Goal: Register for event/course

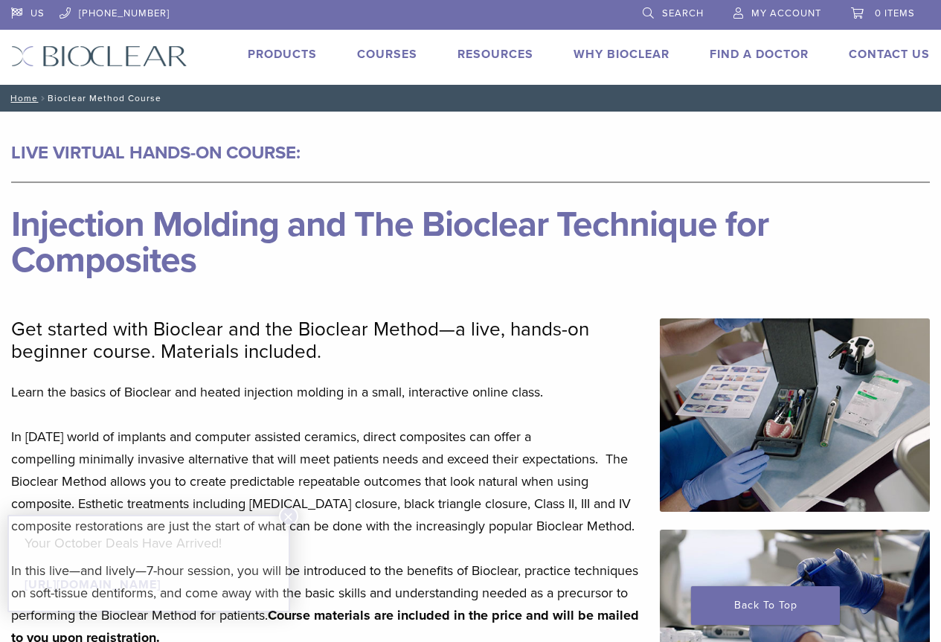
click at [395, 60] on link "Courses" at bounding box center [387, 54] width 60 height 15
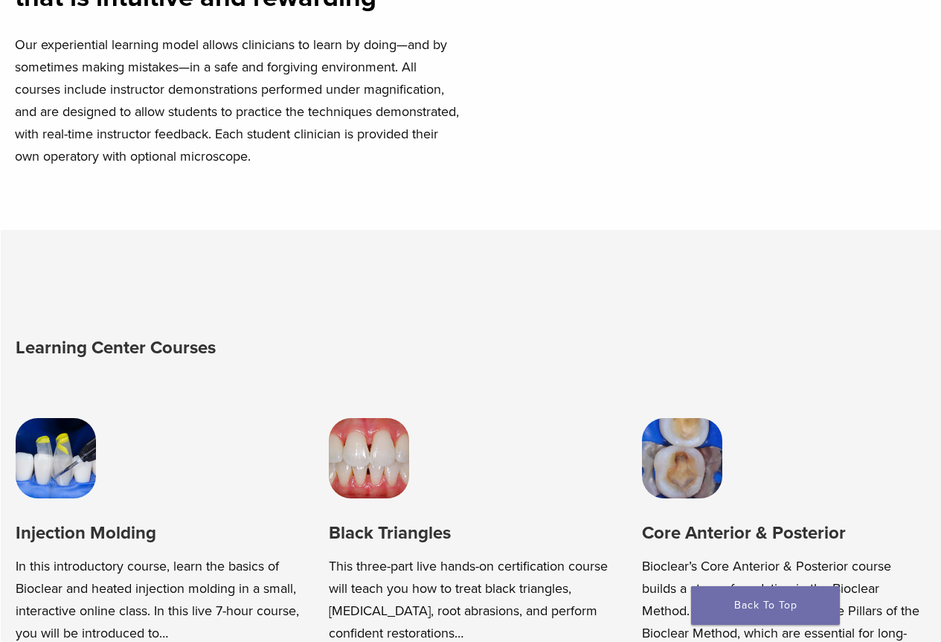
scroll to position [817, 0]
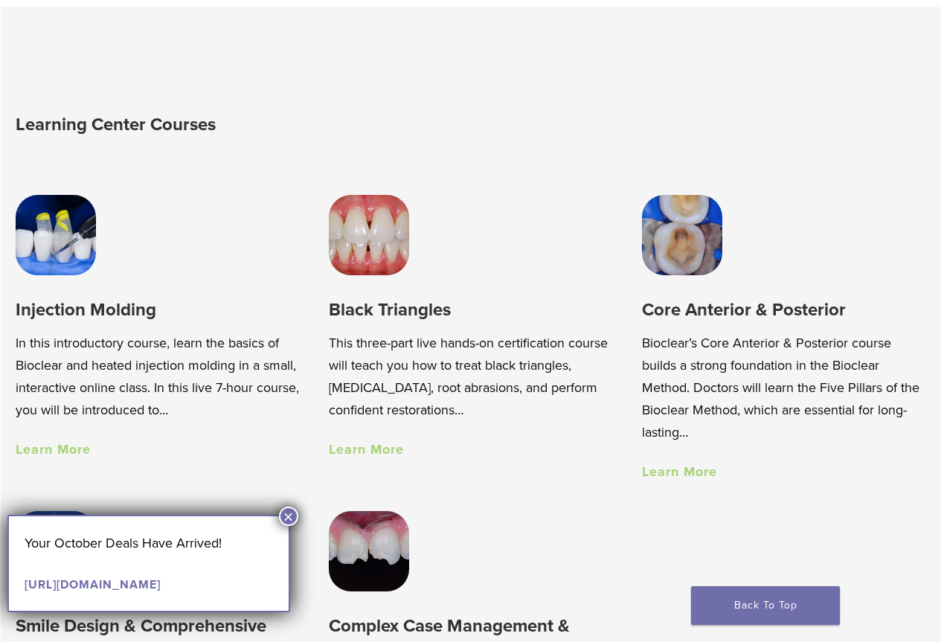
click at [289, 513] on button "×" at bounding box center [288, 516] width 19 height 19
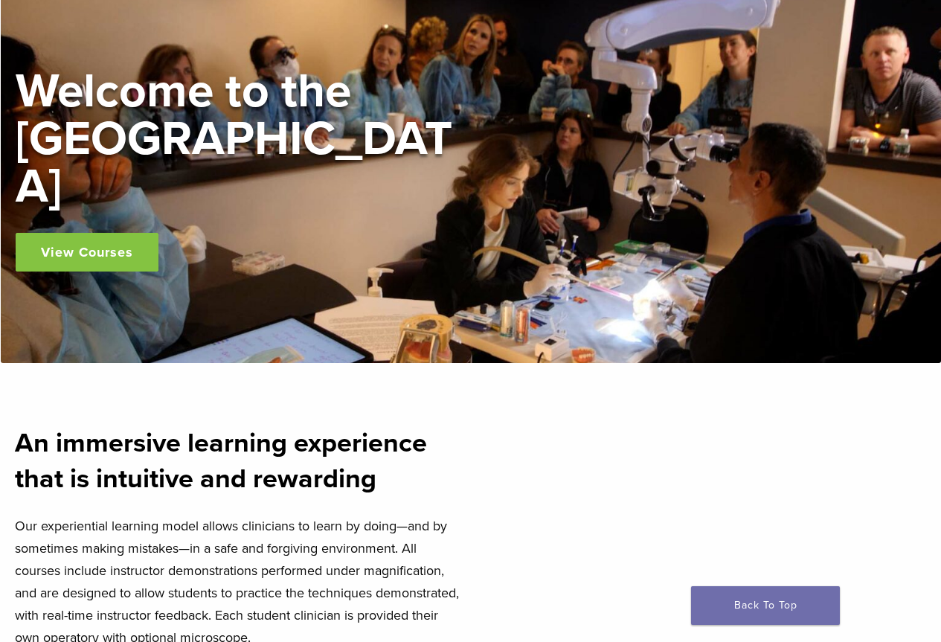
scroll to position [0, 0]
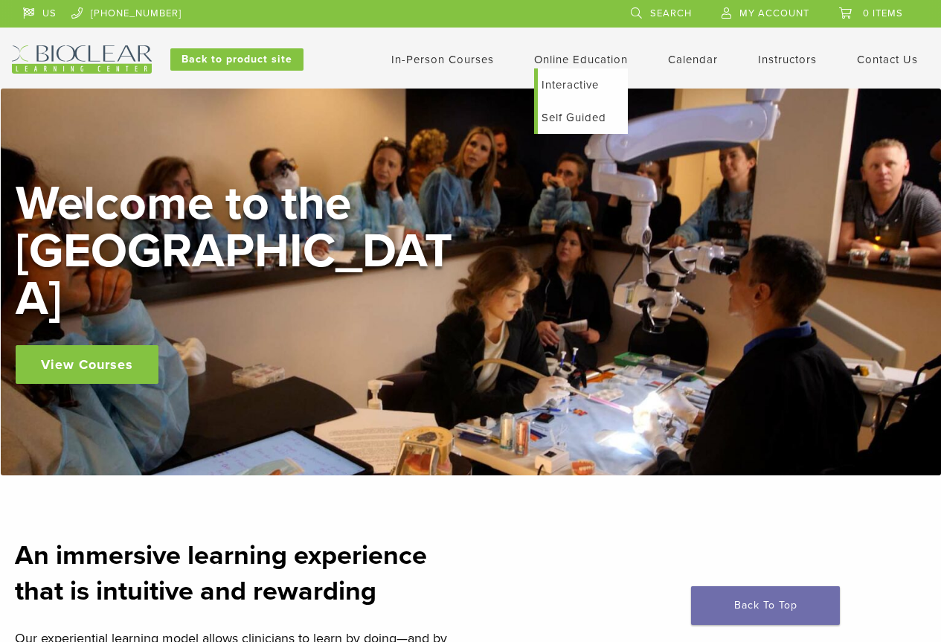
click at [579, 86] on link "Interactive" at bounding box center [583, 84] width 90 height 33
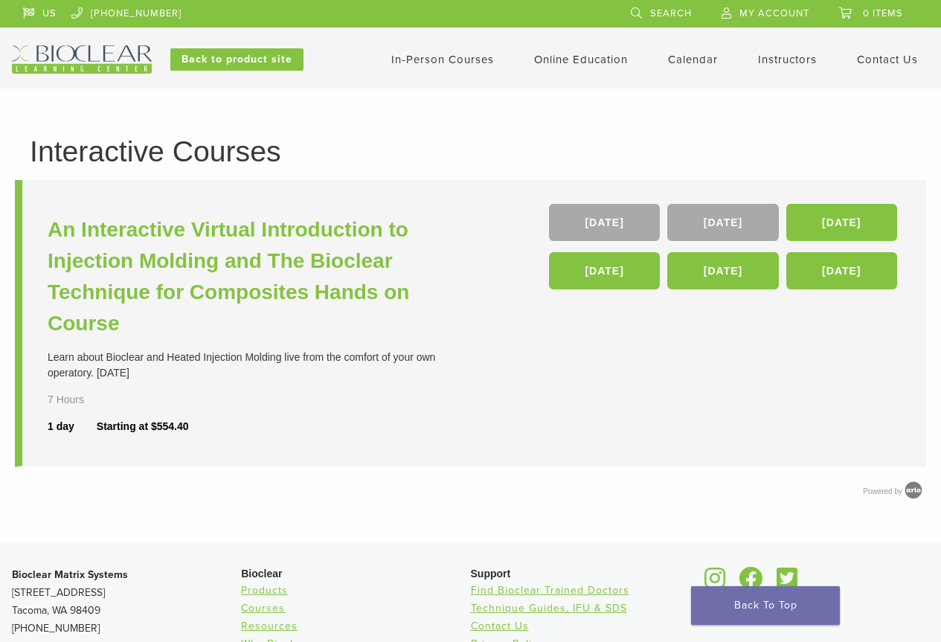
click at [460, 57] on link "In-Person Courses" at bounding box center [442, 59] width 103 height 13
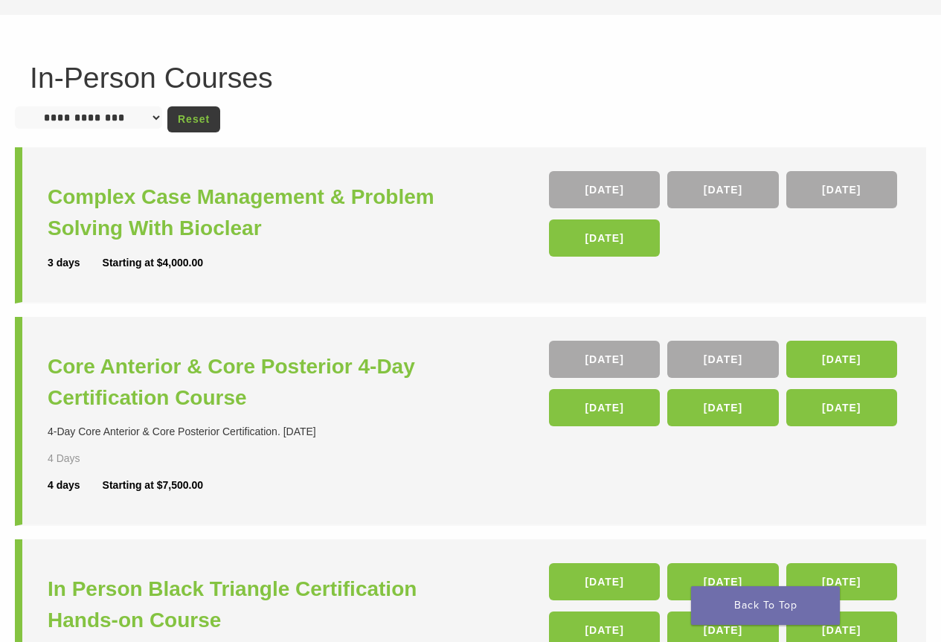
scroll to position [74, 0]
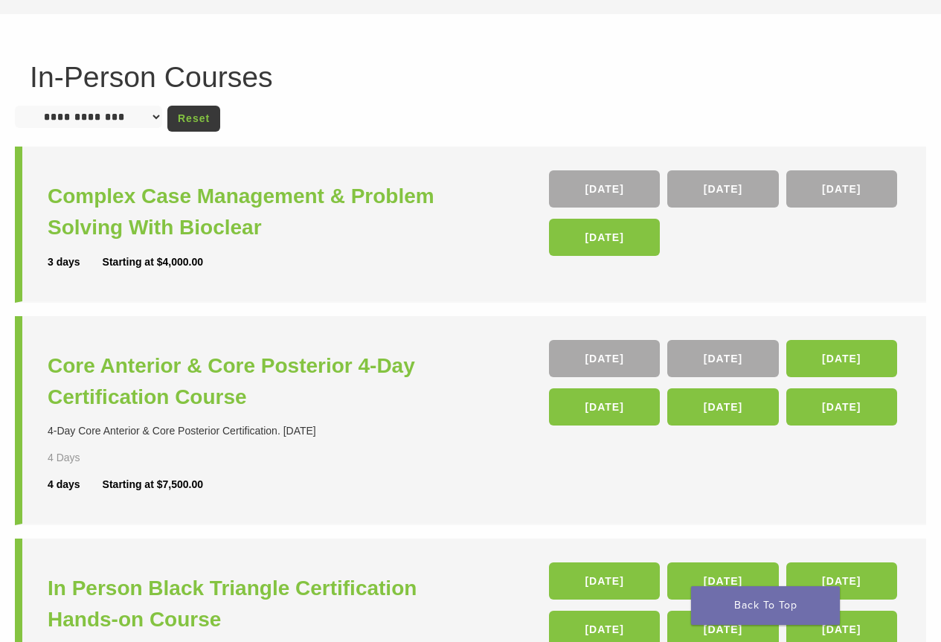
click at [119, 119] on select "**********" at bounding box center [88, 117] width 147 height 22
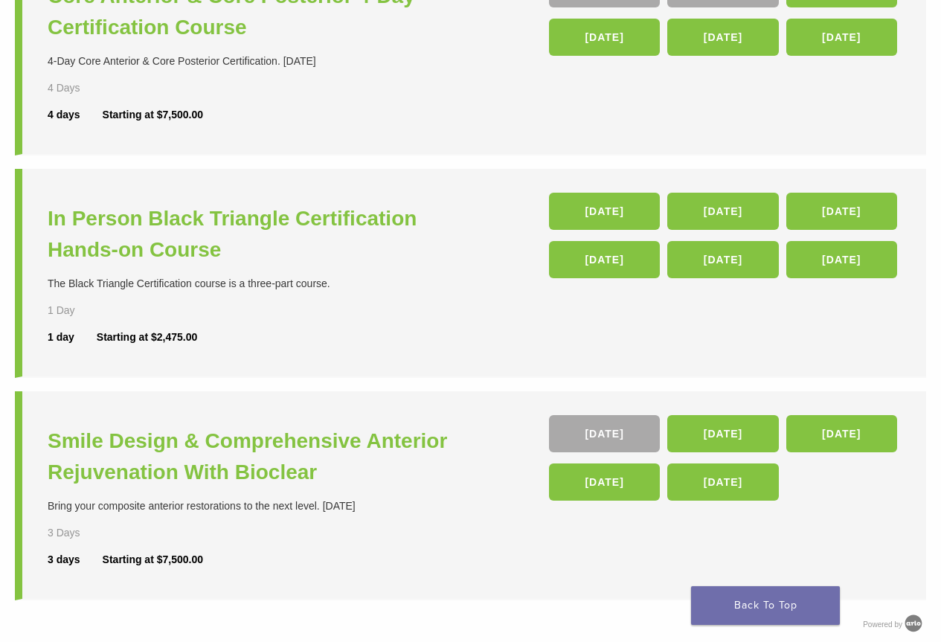
scroll to position [372, 0]
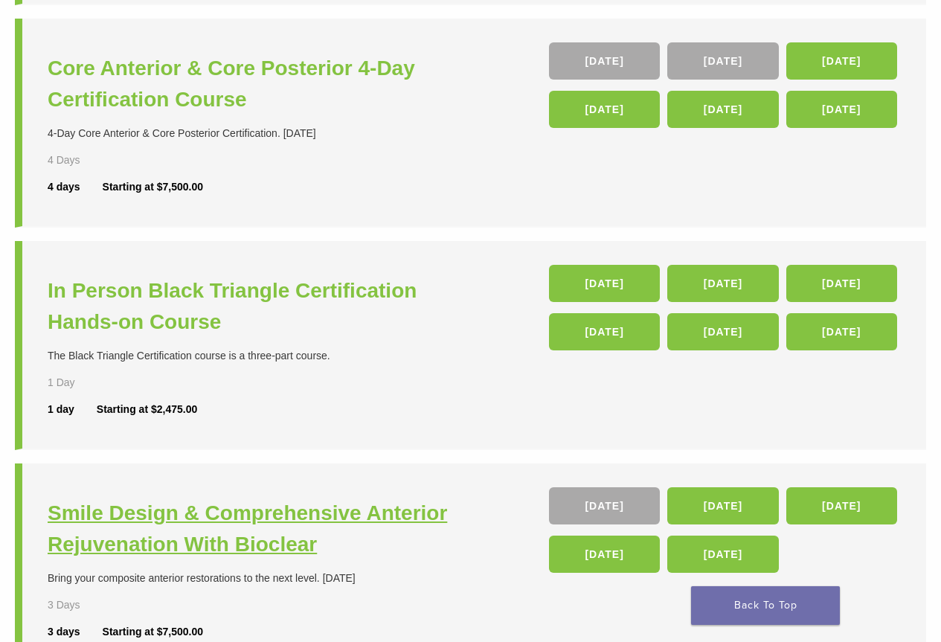
click at [257, 522] on h3 "Smile Design & Comprehensive Anterior Rejuvenation With Bioclear" at bounding box center [261, 529] width 427 height 62
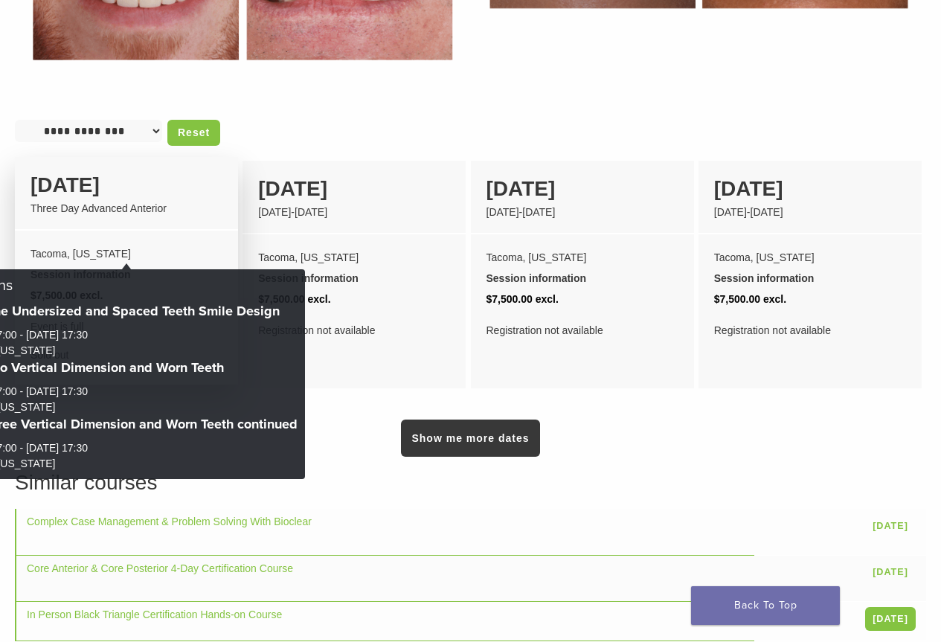
scroll to position [1042, 0]
